Goal: Task Accomplishment & Management: Use online tool/utility

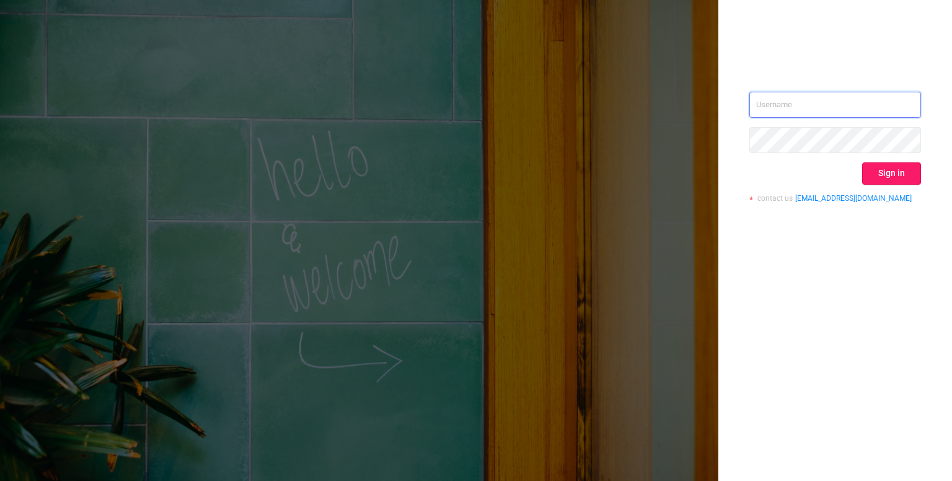
type input "[PERSON_NAME][EMAIL_ADDRESS][DOMAIN_NAME]"
click at [903, 162] on button "Sign in" at bounding box center [891, 173] width 59 height 22
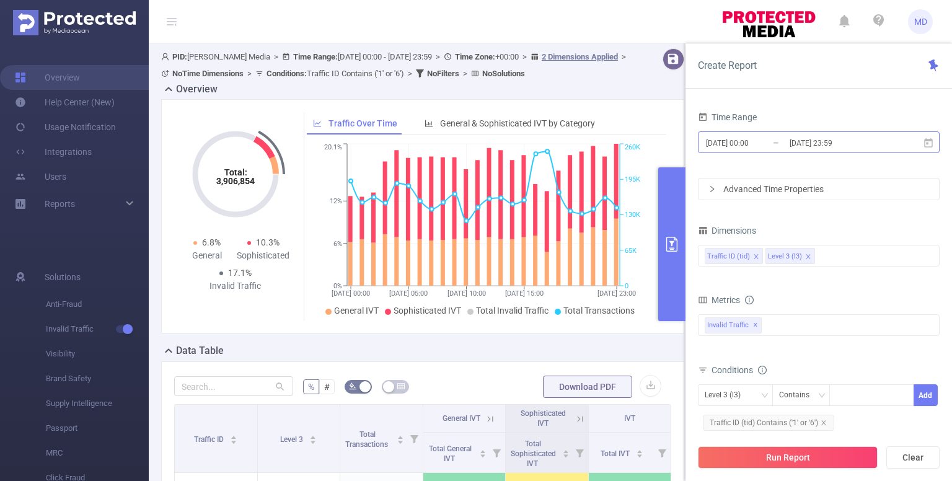
click at [728, 141] on input "[DATE] 00:00" at bounding box center [755, 143] width 100 height 17
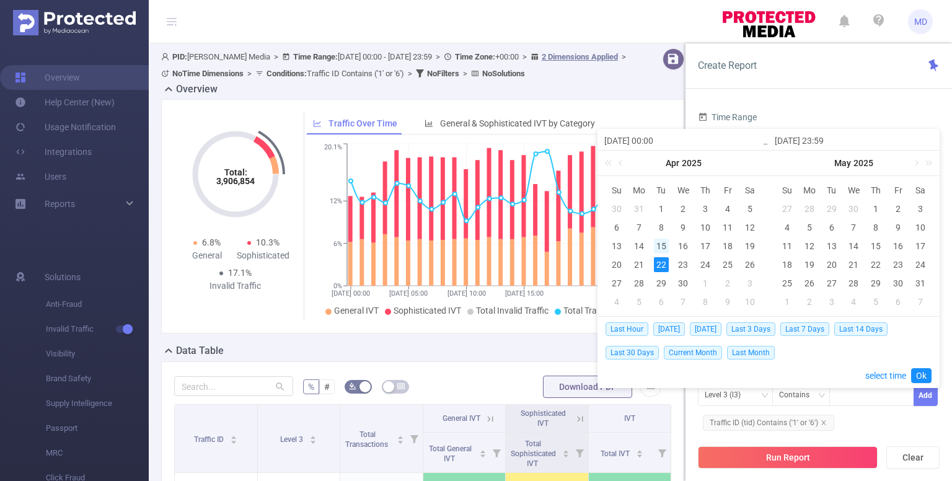
click at [658, 249] on div "15" at bounding box center [661, 246] width 15 height 15
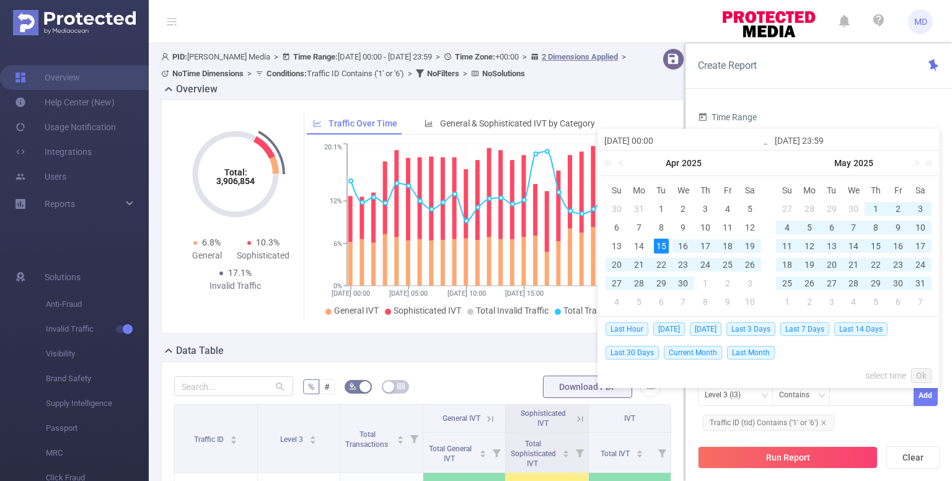
click at [658, 249] on div "15" at bounding box center [661, 246] width 15 height 15
type input "[DATE] 00:00"
type input "[DATE] 23:59"
type input "[DATE] 00:00"
type input "[DATE] 23:59"
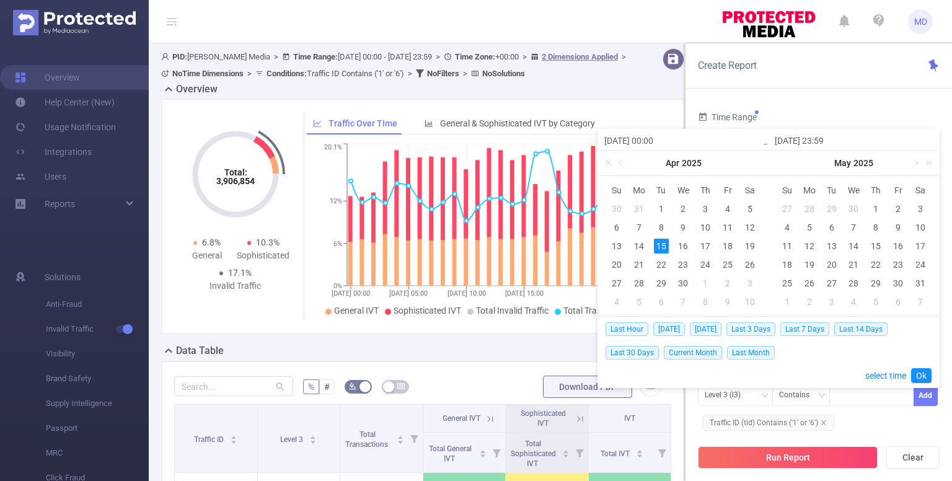
click at [634, 136] on input "[DATE] 00:00" at bounding box center [683, 140] width 158 height 15
click at [928, 162] on link at bounding box center [927, 163] width 16 height 25
click at [607, 166] on link at bounding box center [611, 163] width 16 height 25
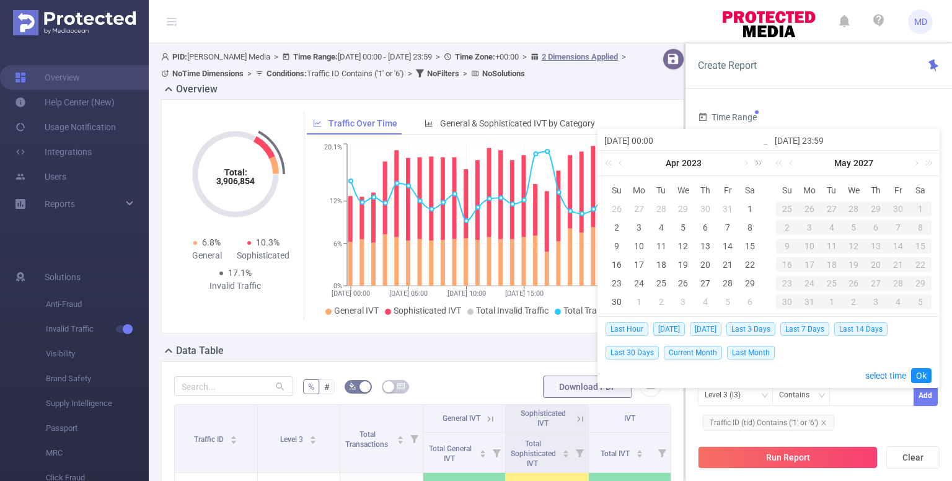
click at [761, 163] on link at bounding box center [756, 163] width 16 height 25
click at [743, 162] on link at bounding box center [745, 163] width 11 height 25
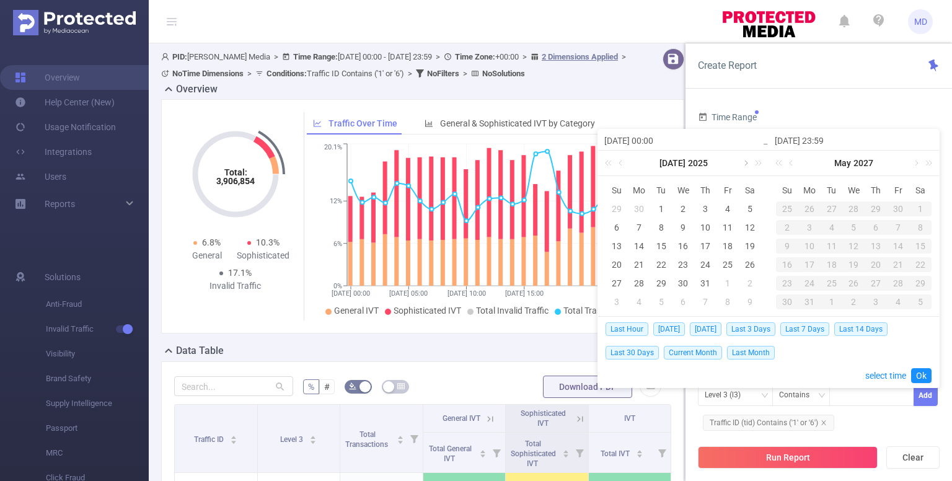
click at [743, 162] on link at bounding box center [745, 163] width 11 height 25
click at [637, 244] on div "15" at bounding box center [639, 246] width 15 height 15
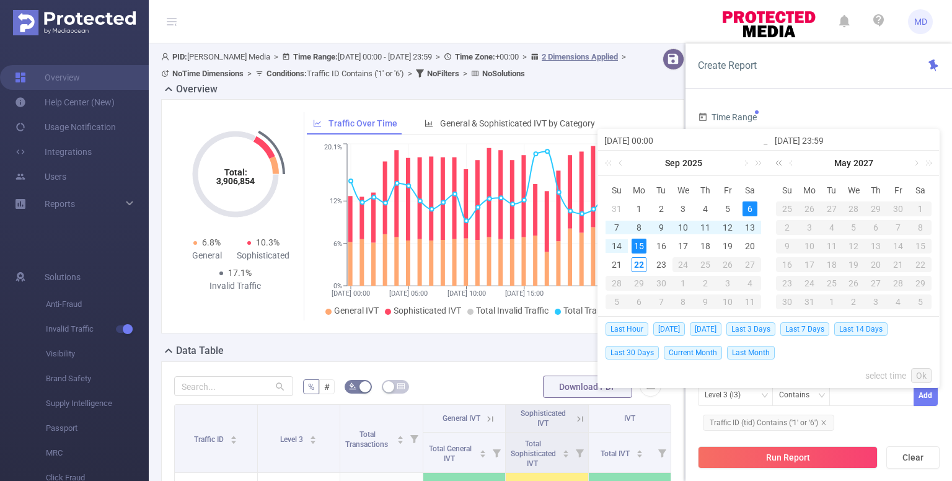
click at [777, 166] on link at bounding box center [781, 163] width 16 height 25
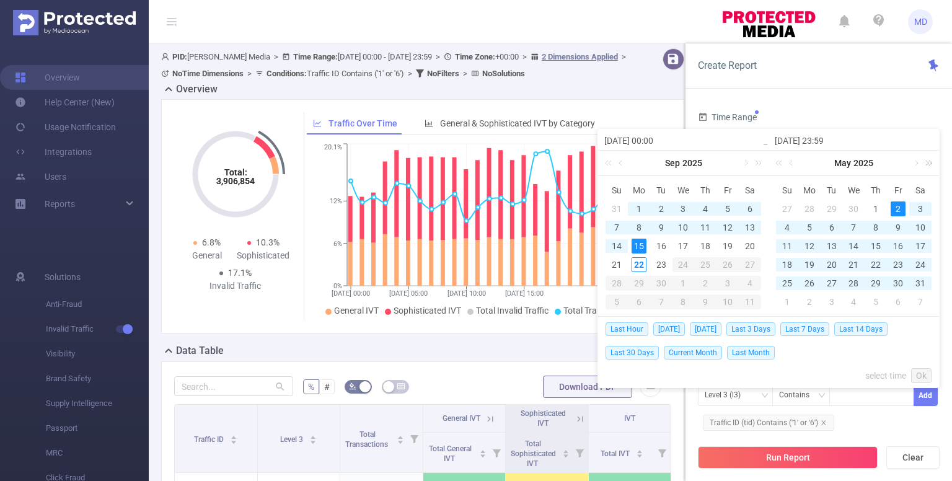
click at [919, 160] on link at bounding box center [927, 163] width 16 height 25
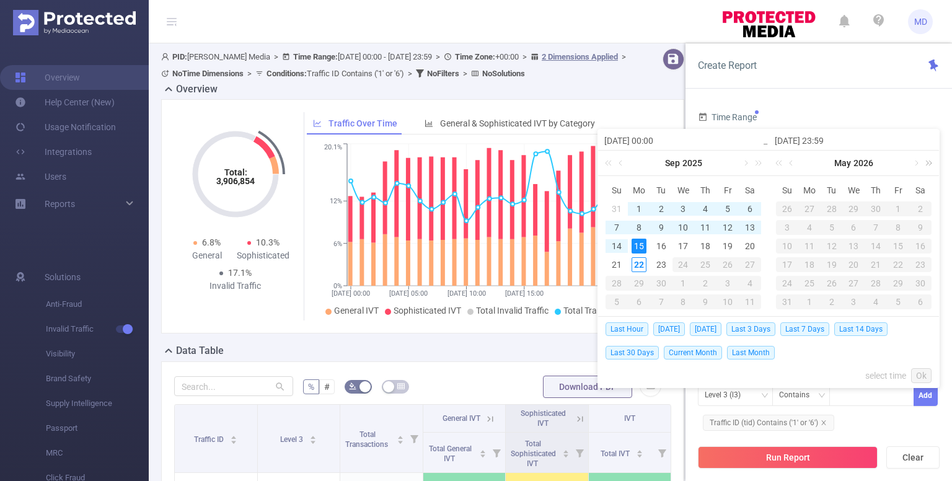
click at [919, 160] on link at bounding box center [927, 163] width 16 height 25
click at [778, 163] on link at bounding box center [781, 163] width 16 height 25
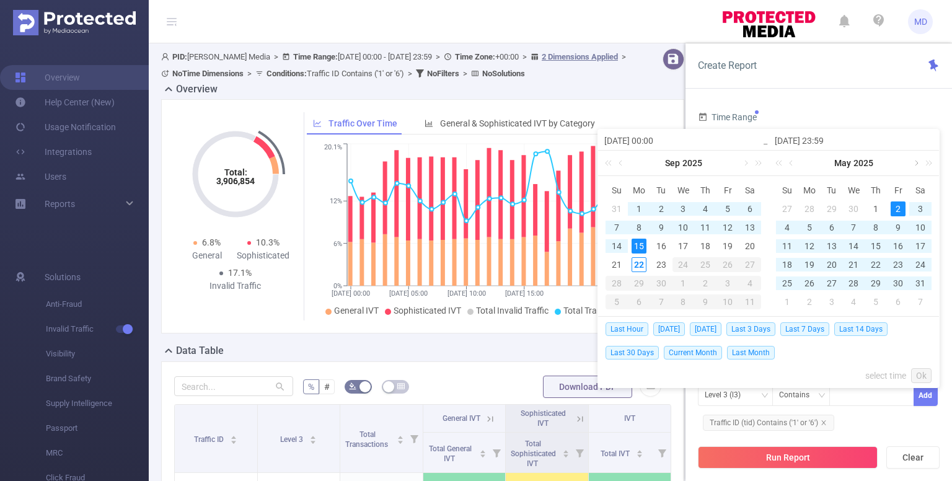
click at [917, 164] on link at bounding box center [915, 163] width 11 height 25
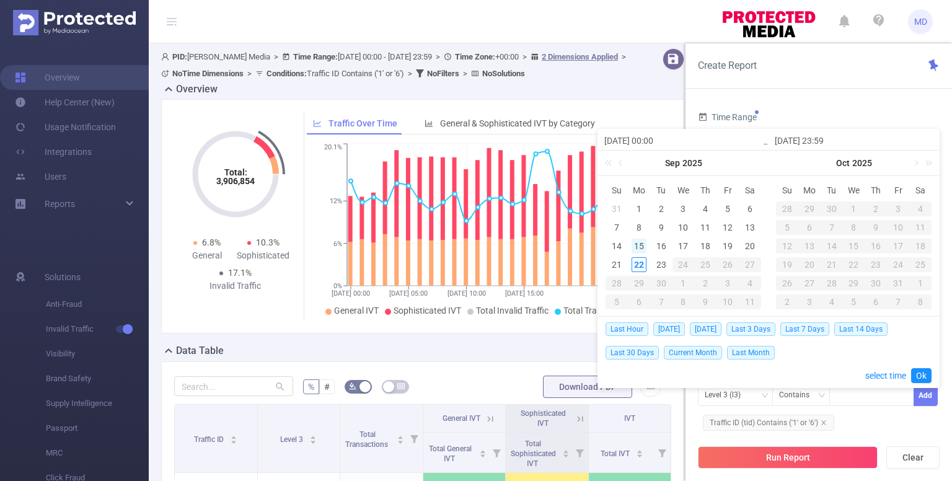
click at [638, 244] on div "15" at bounding box center [639, 246] width 15 height 15
type input "[DATE] 00:00"
type input "[DATE] 23:59"
type input "[DATE] 00:00"
type input "[DATE] 23:59"
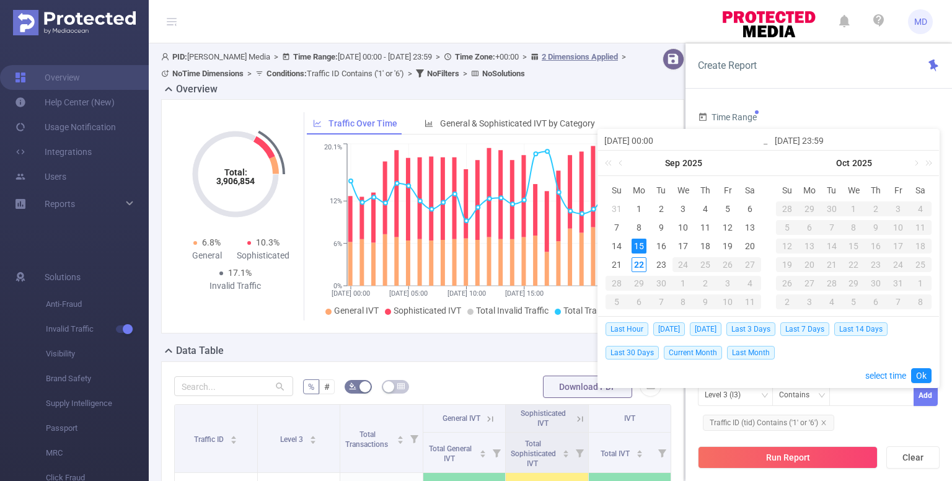
click at [638, 244] on div "15" at bounding box center [639, 246] width 15 height 15
click at [922, 372] on link "Ok" at bounding box center [921, 375] width 20 height 15
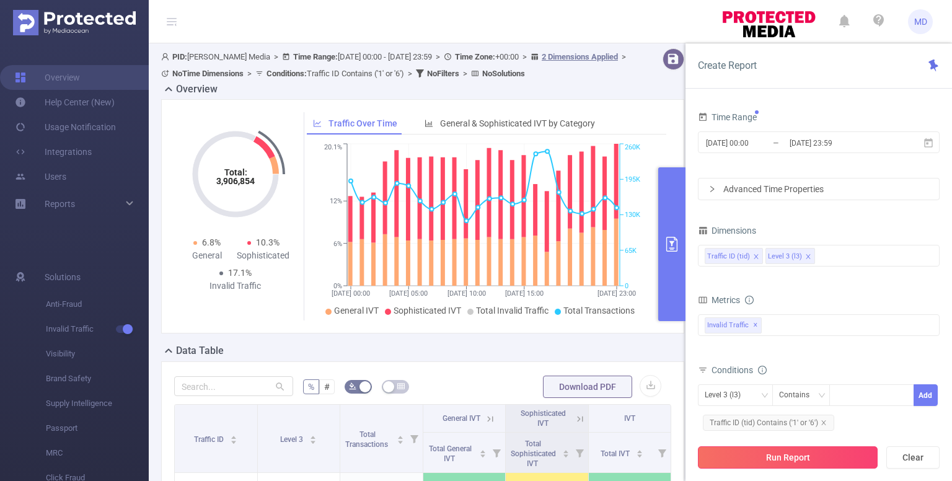
click at [801, 454] on button "Run Report" at bounding box center [788, 457] width 180 height 22
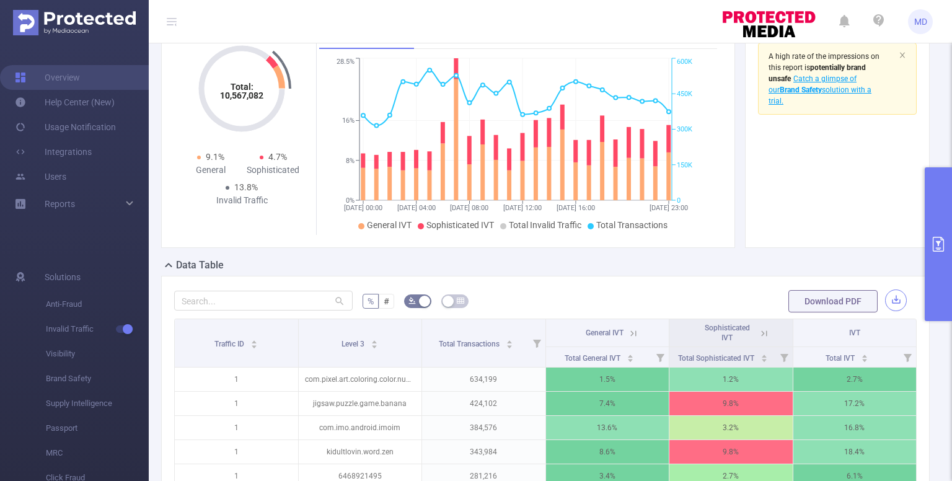
scroll to position [128, 0]
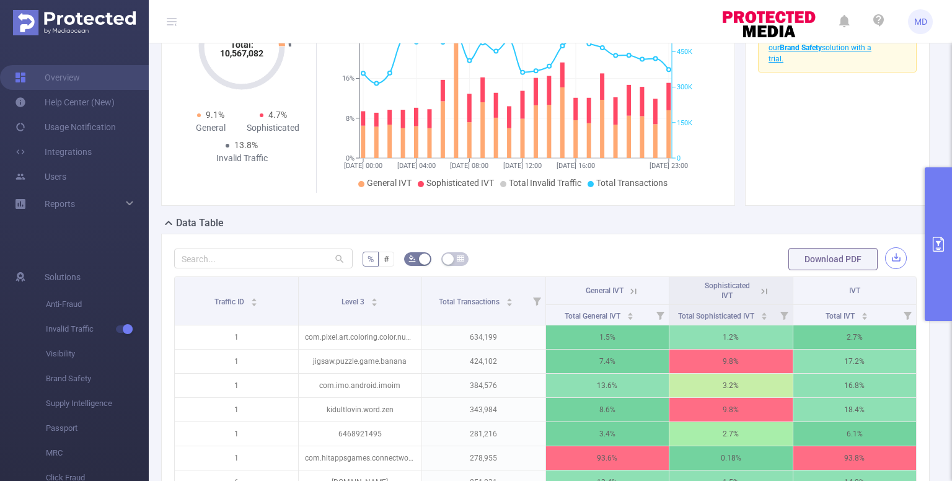
click at [886, 260] on button "button" at bounding box center [896, 258] width 22 height 22
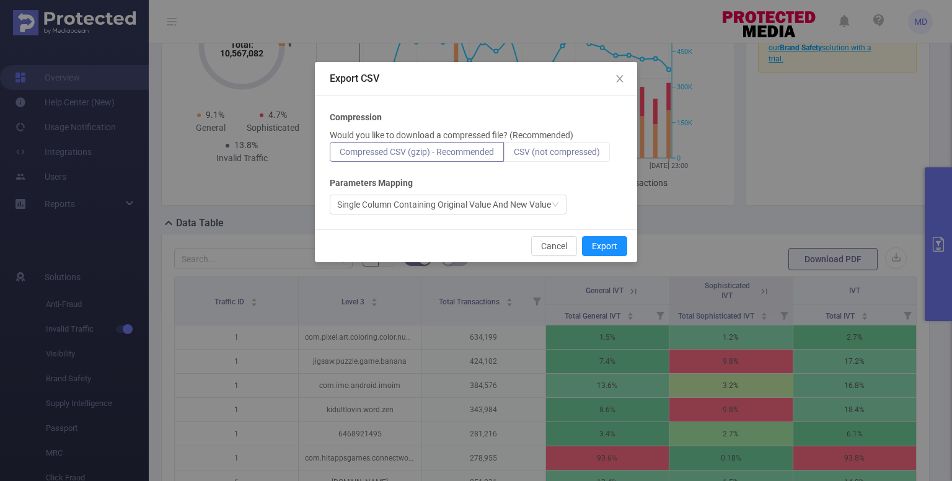
click at [565, 149] on span "CSV (not compressed)" at bounding box center [557, 152] width 86 height 10
click at [514, 155] on input "CSV (not compressed)" at bounding box center [514, 155] width 0 height 0
click at [596, 250] on button "Export" at bounding box center [604, 246] width 45 height 20
